Goal: Communication & Community: Participate in discussion

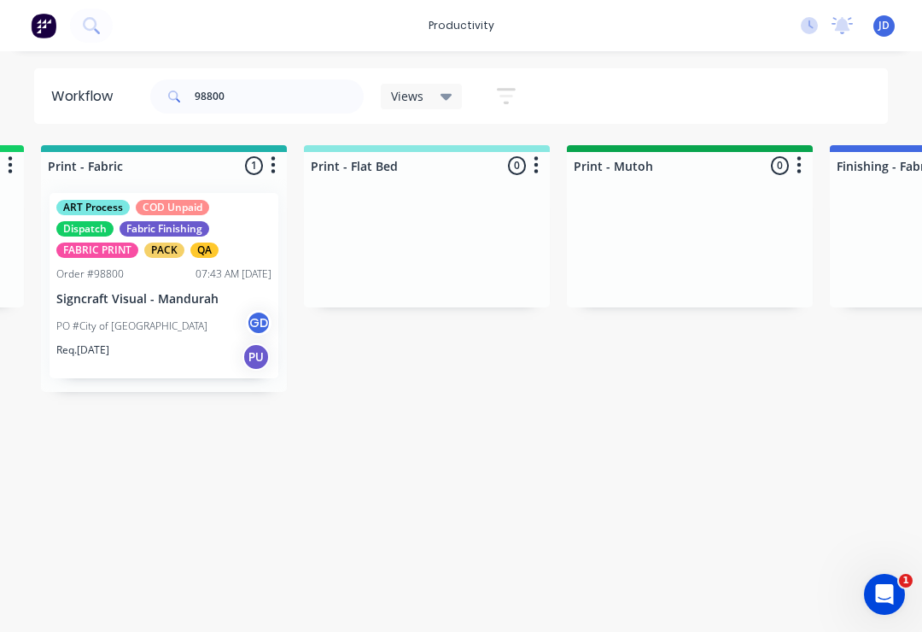
scroll to position [0, 2361]
click at [160, 257] on div "PACK" at bounding box center [164, 249] width 40 height 15
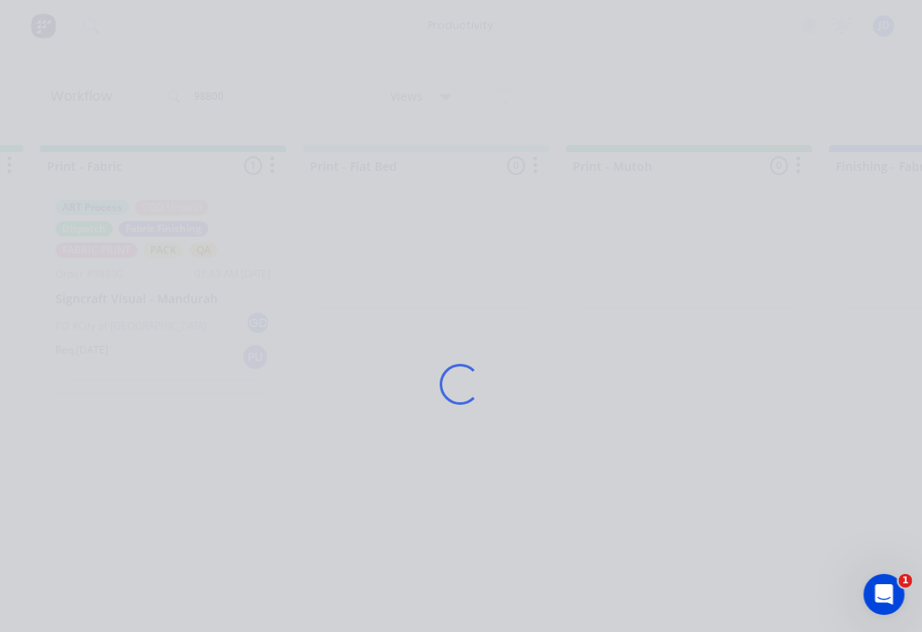
scroll to position [0, 2362]
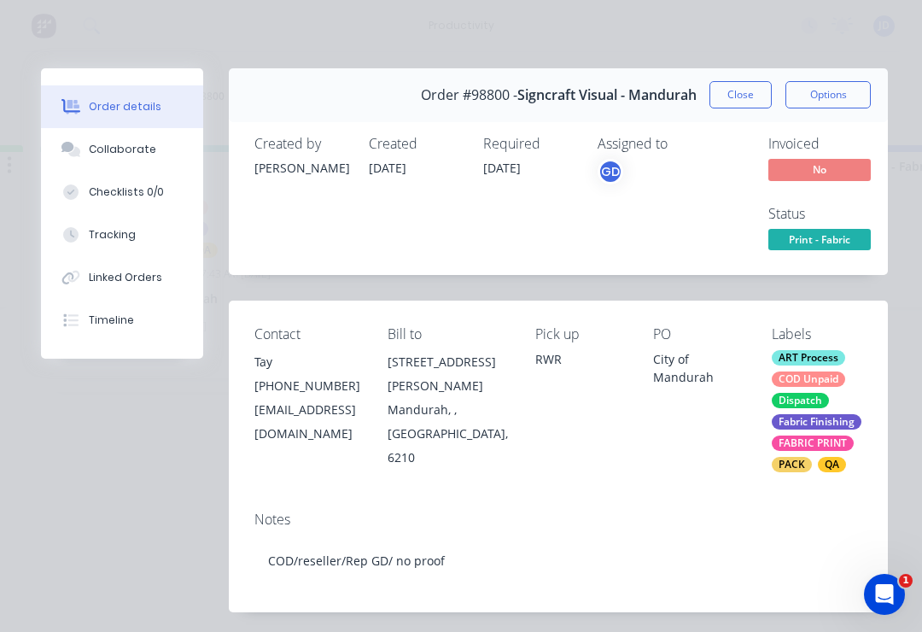
click at [137, 164] on button "Collaborate" at bounding box center [122, 149] width 162 height 43
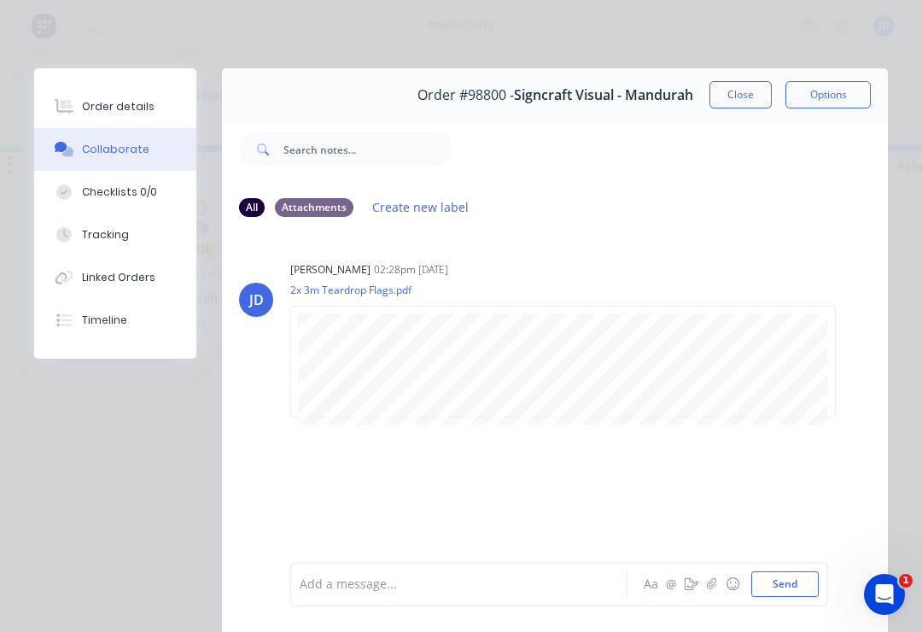
click at [707, 584] on button "button" at bounding box center [712, 584] width 20 height 20
click at [813, 584] on button "Send" at bounding box center [784, 584] width 67 height 26
click at [713, 590] on icon "button" at bounding box center [712, 584] width 10 height 12
click at [813, 572] on button "Send" at bounding box center [784, 584] width 67 height 26
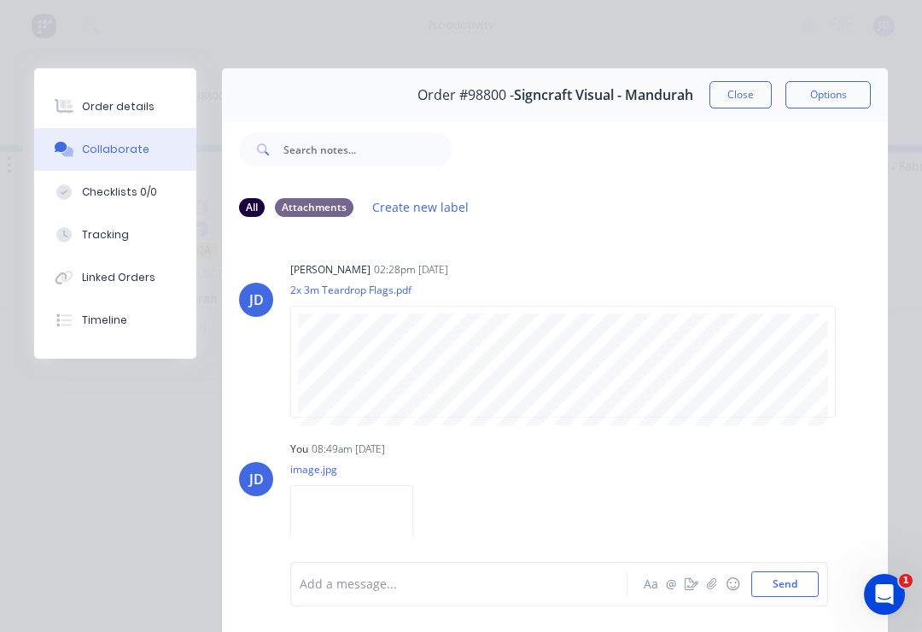
click at [731, 95] on button "Close" at bounding box center [740, 94] width 62 height 27
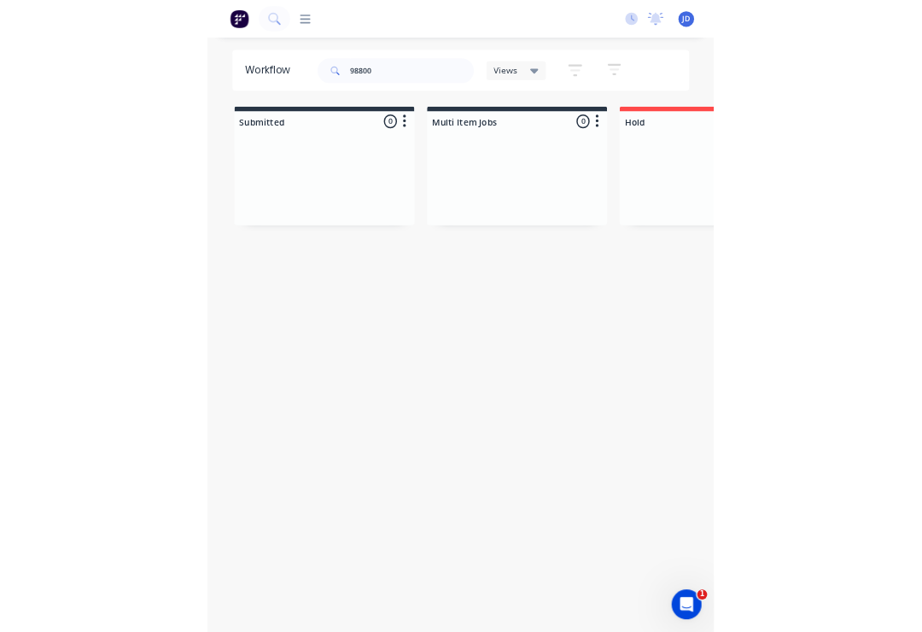
scroll to position [0, 4344]
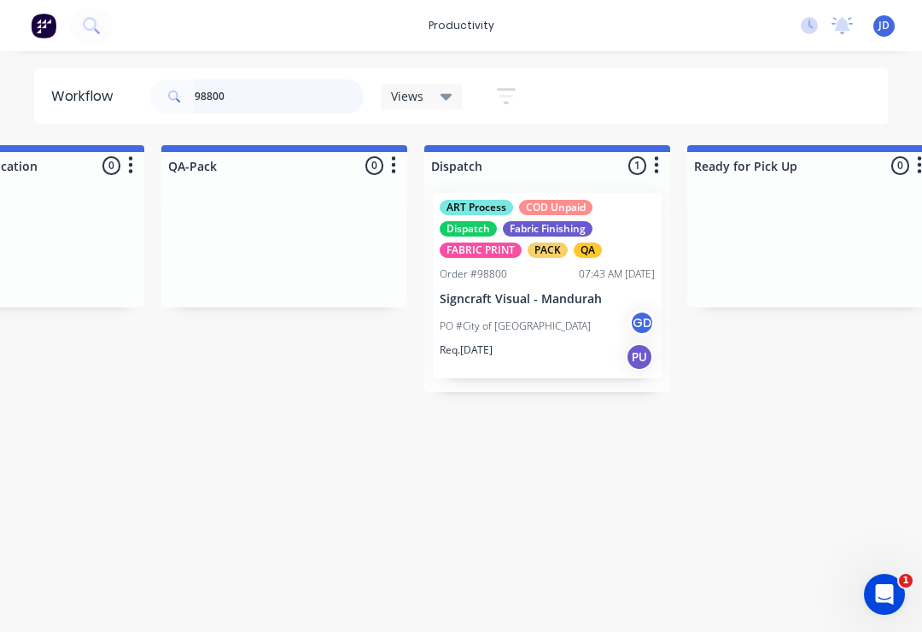
click at [259, 101] on input "98800" at bounding box center [279, 96] width 169 height 34
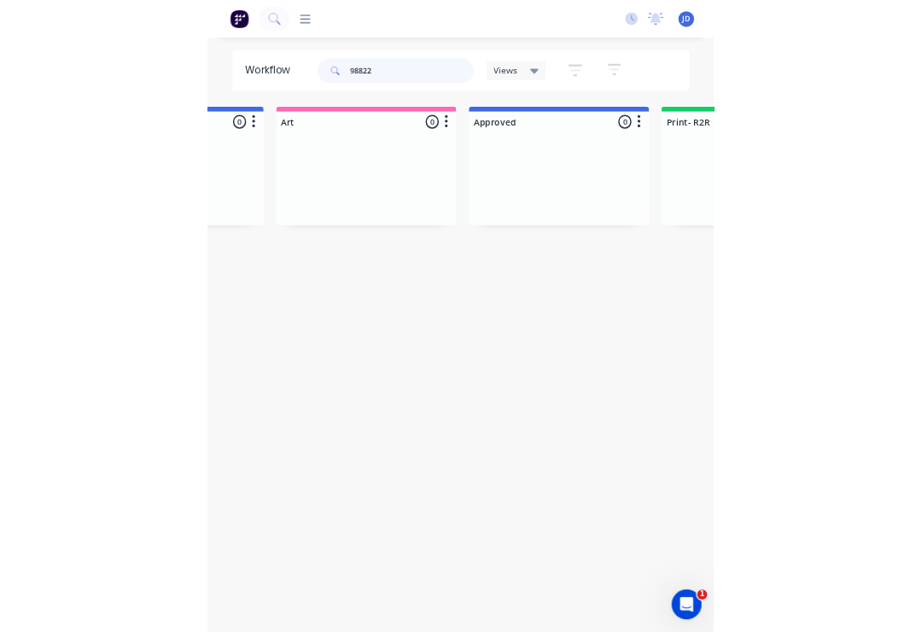
scroll to position [0, 0]
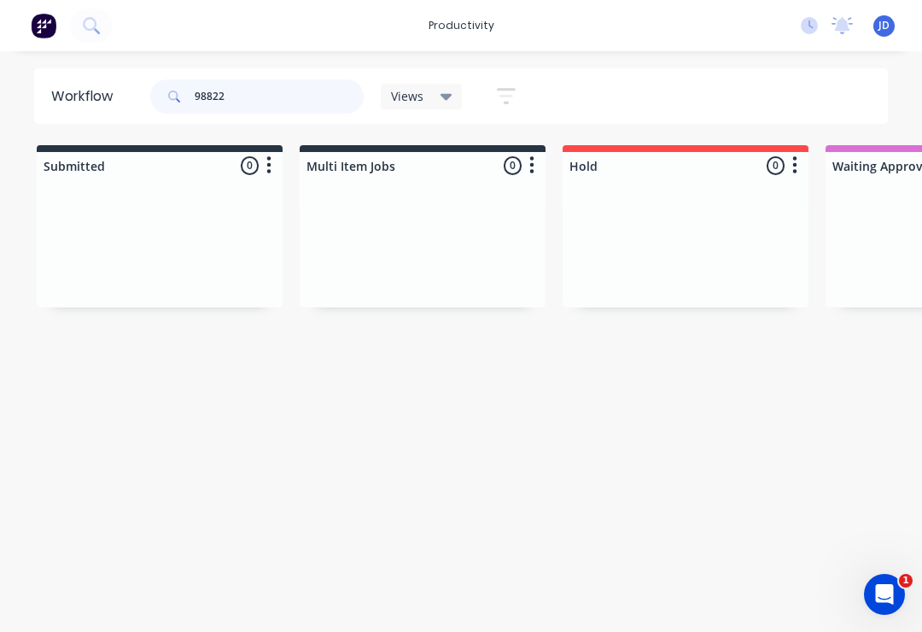
type input "98822"
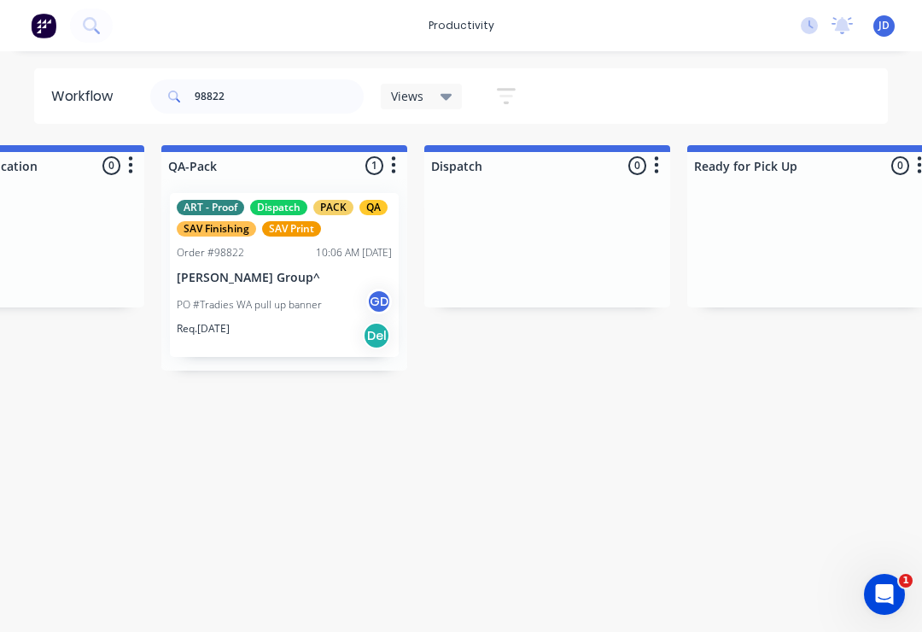
scroll to position [0, 4343]
click at [252, 259] on div "Order #98822 10:06 AM [DATE]" at bounding box center [285, 252] width 215 height 15
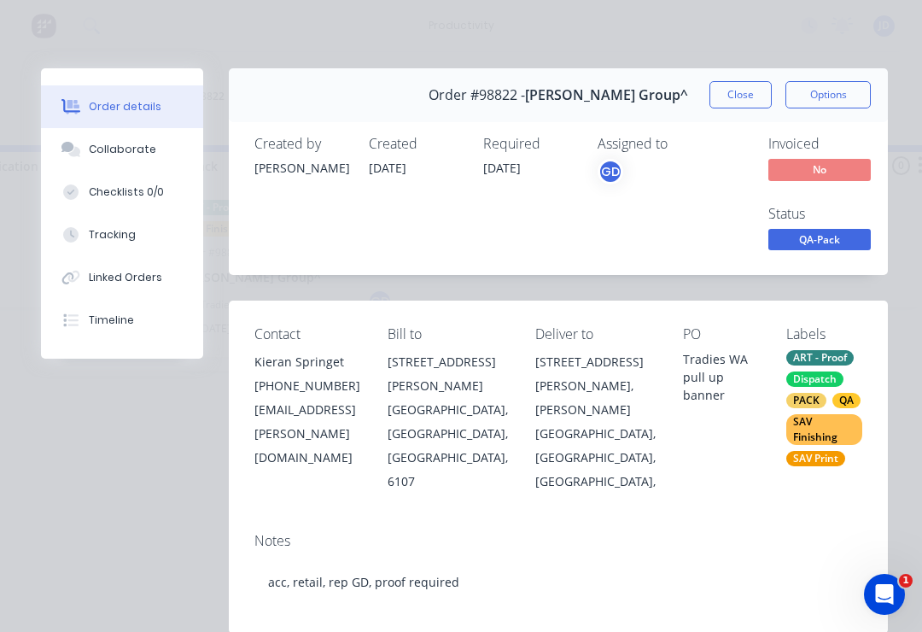
click at [136, 143] on div "Collaborate" at bounding box center [122, 149] width 67 height 15
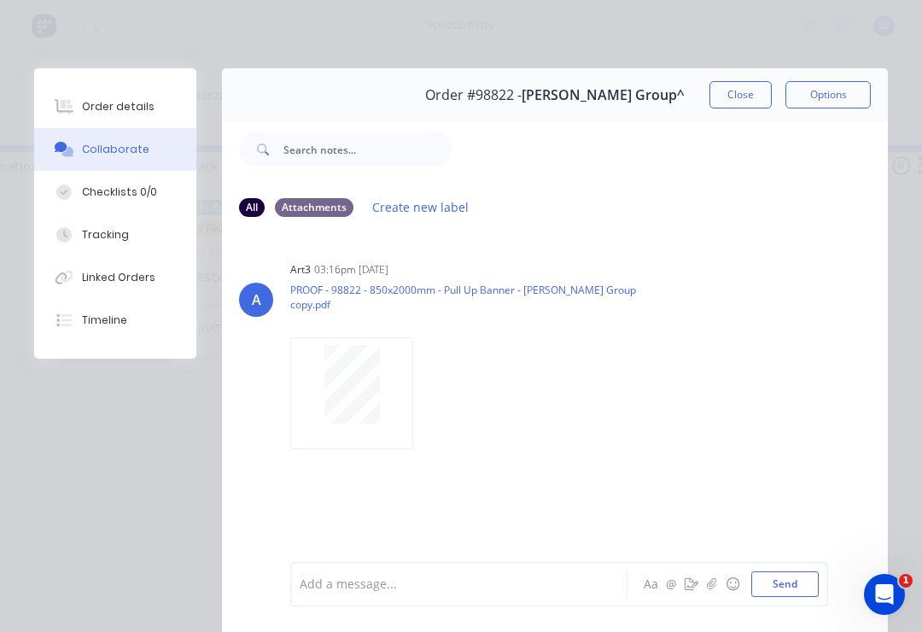
click at [721, 588] on button "button" at bounding box center [712, 584] width 20 height 20
click at [820, 569] on div "Add a message... Aa @ ☺ Send" at bounding box center [559, 540] width 538 height 131
click at [804, 573] on button "Send" at bounding box center [784, 584] width 67 height 26
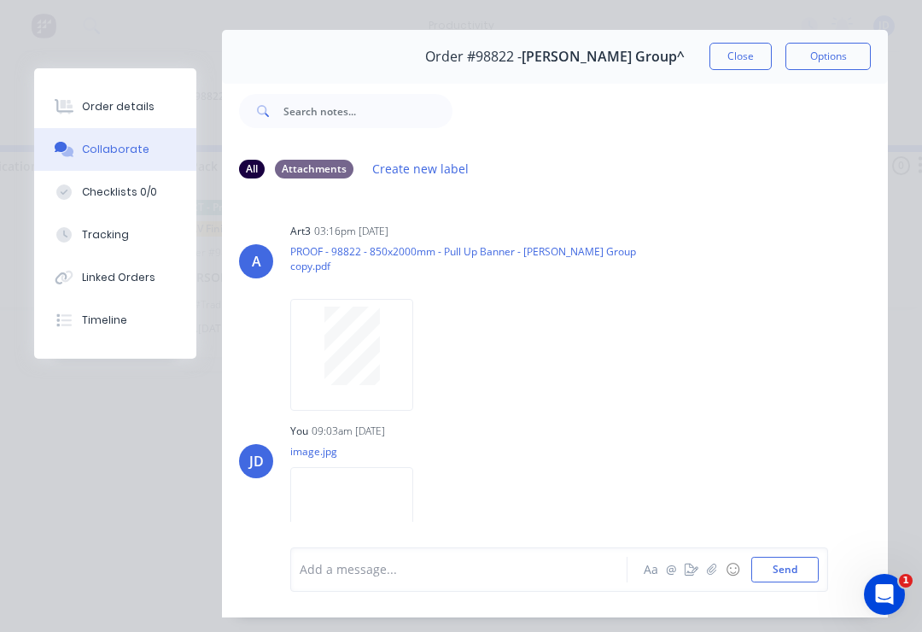
scroll to position [38, 0]
click at [743, 56] on button "Close" at bounding box center [740, 57] width 62 height 27
